Goal: Task Accomplishment & Management: Manage account settings

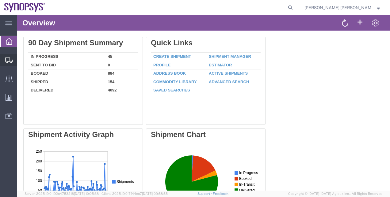
click at [0, 0] on span "Shipment Manager" at bounding box center [0, 0] width 0 height 0
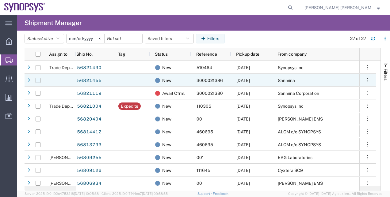
click at [38, 81] on input "Press Space to toggle row selection (unchecked)" at bounding box center [38, 80] width 5 height 5
checkbox input "true"
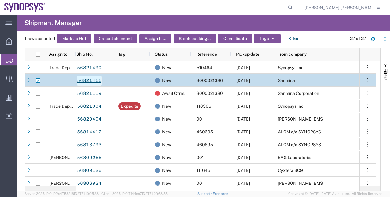
click at [93, 82] on link "56821455" at bounding box center [89, 81] width 25 height 10
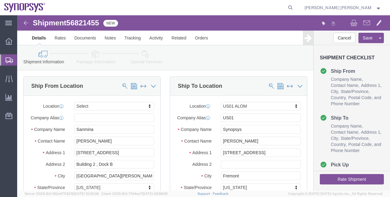
select select
select select "65511"
click at [0, 0] on span "Shipment Manager" at bounding box center [0, 0] width 0 height 0
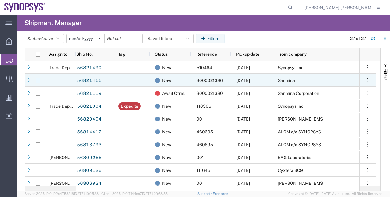
click at [40, 81] on input "Press Space to toggle row selection (unchecked)" at bounding box center [38, 80] width 5 height 5
checkbox input "true"
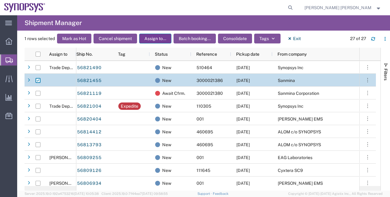
click at [162, 42] on button "Assign to..." at bounding box center [155, 39] width 32 height 10
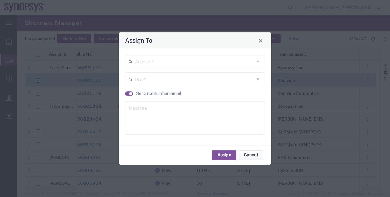
click at [258, 59] on icon at bounding box center [258, 62] width 5 height 10
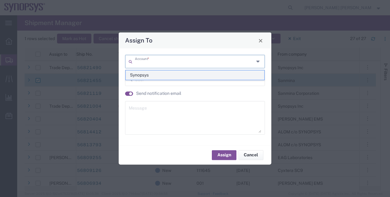
click at [228, 74] on span "Synopsys" at bounding box center [195, 76] width 139 height 10
type input "Synopsys"
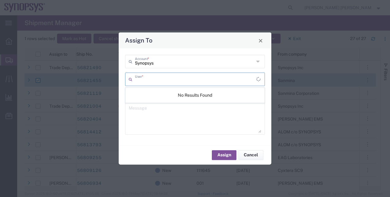
click at [251, 80] on input "text" at bounding box center [195, 79] width 121 height 11
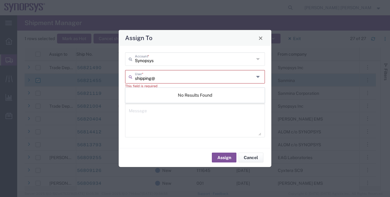
type input "shipping@synopsys.com"
click at [268, 73] on div "Synopsys Account * shipping@synopsys.com User * This field is required Send not…" at bounding box center [195, 97] width 146 height 90
click at [257, 77] on icon at bounding box center [258, 77] width 5 height 10
click at [266, 91] on div "Synopsys Account * User * This field is required Send notification email Message" at bounding box center [195, 97] width 146 height 90
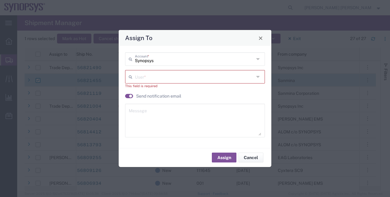
click at [261, 78] on icon at bounding box center [258, 77] width 5 height 10
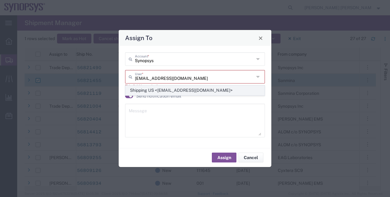
click at [240, 91] on span "Shipping US <shipping@synopsys.com>" at bounding box center [195, 91] width 139 height 10
type input "Shipping US <shipping@synopsys.com>"
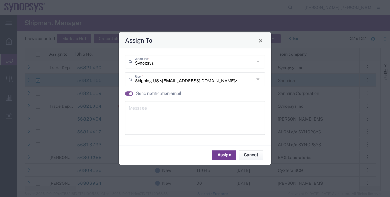
click at [229, 151] on button "Assign" at bounding box center [224, 156] width 25 height 10
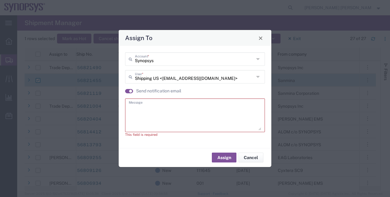
click at [149, 116] on textarea at bounding box center [195, 116] width 132 height 30
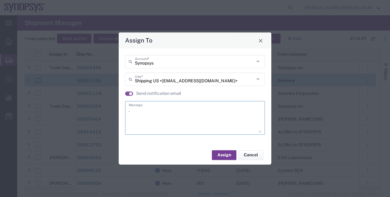
type textarea "."
click at [228, 156] on button "Assign" at bounding box center [224, 156] width 25 height 10
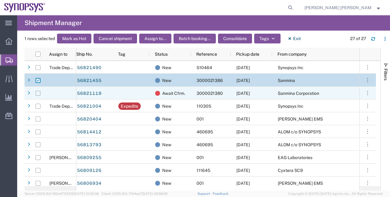
click at [40, 92] on input "Press Space to toggle row selection (unchecked)" at bounding box center [38, 93] width 5 height 5
checkbox input "true"
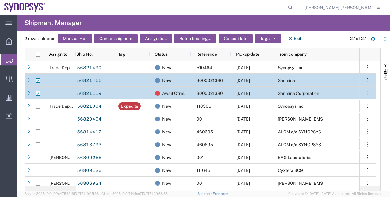
click at [39, 80] on input "Press Space to toggle row selection (checked)" at bounding box center [38, 80] width 5 height 5
checkbox input "false"
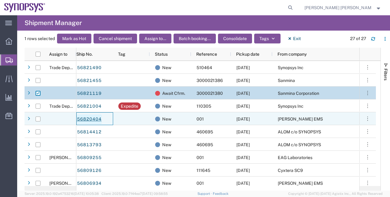
click at [85, 120] on link "56820404" at bounding box center [89, 120] width 25 height 10
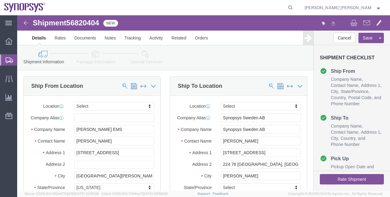
select select
click at [0, 0] on span "Shipment Manager" at bounding box center [0, 0] width 0 height 0
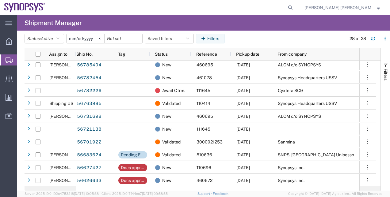
scroll to position [198, 0]
